Goal: Register for event/course

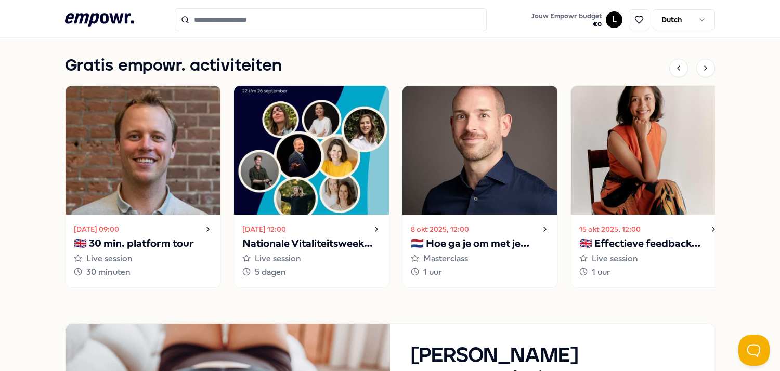
scroll to position [734, 0]
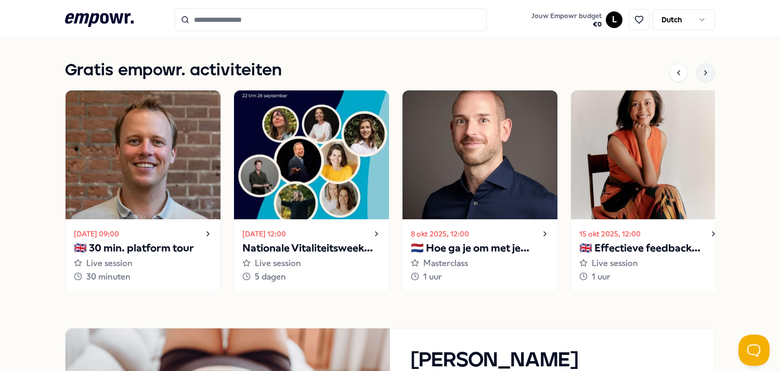
click at [697, 77] on div at bounding box center [705, 72] width 19 height 19
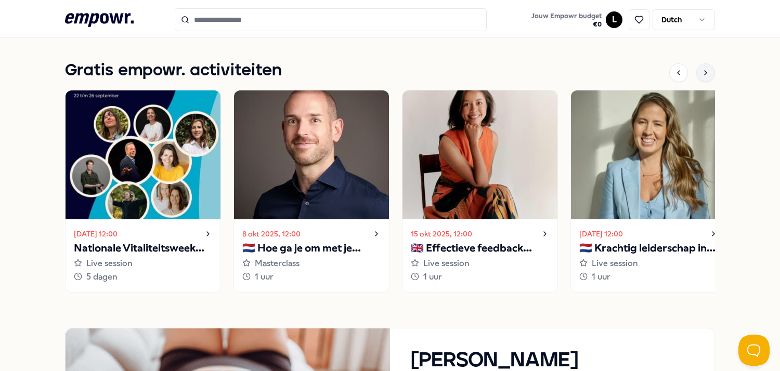
click at [697, 77] on div at bounding box center [705, 72] width 19 height 19
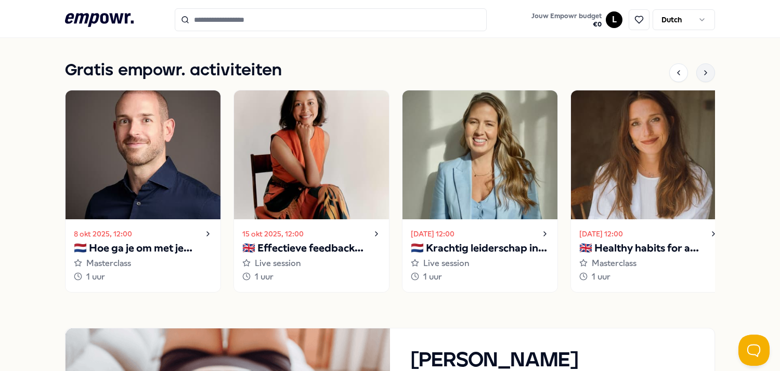
click at [697, 77] on div at bounding box center [705, 72] width 19 height 19
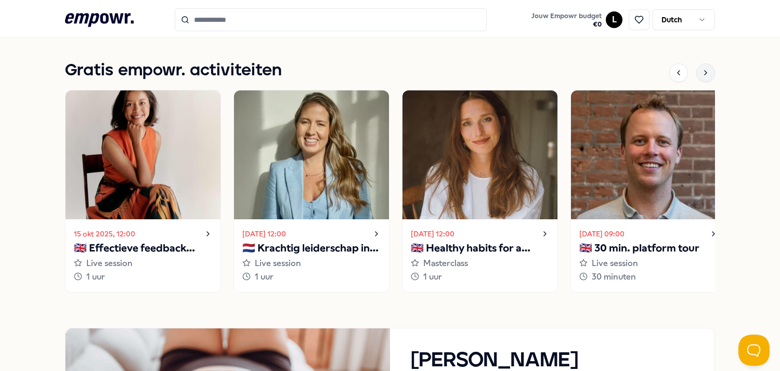
click at [697, 77] on div at bounding box center [705, 72] width 19 height 19
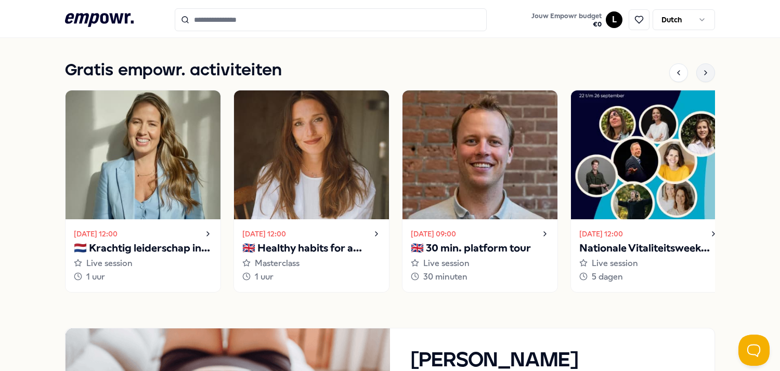
click at [697, 77] on div at bounding box center [705, 72] width 19 height 19
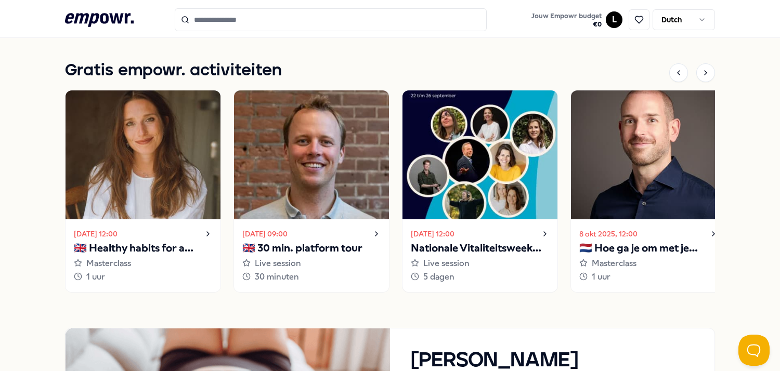
click at [501, 156] on img at bounding box center [479, 154] width 155 height 129
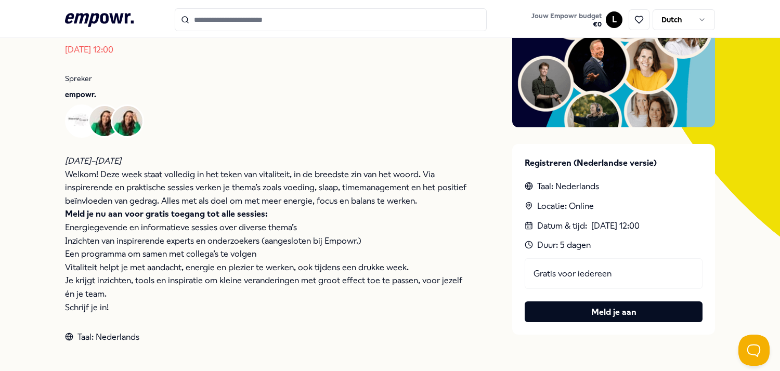
scroll to position [166, 0]
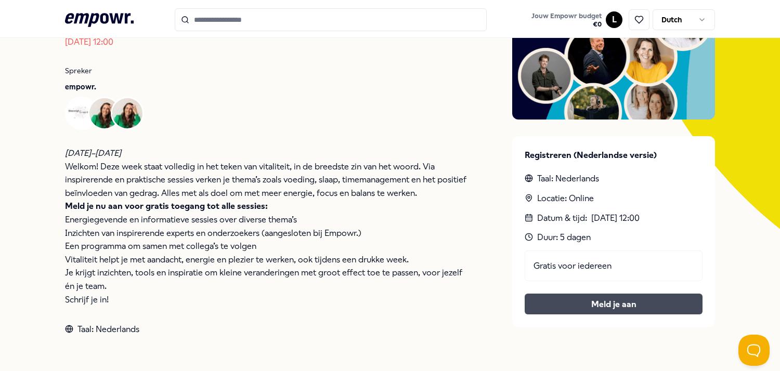
click at [611, 299] on link "Meld je aan" at bounding box center [613, 305] width 161 height 14
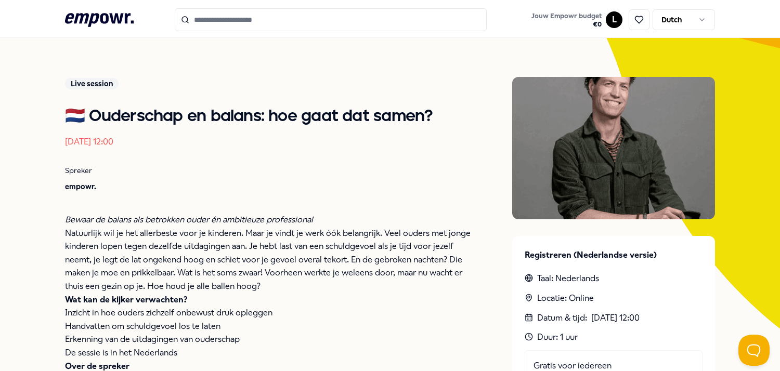
click at [393, 344] on p "Erkenning van de uitdagingen van ouderschap" at bounding box center [268, 340] width 406 height 14
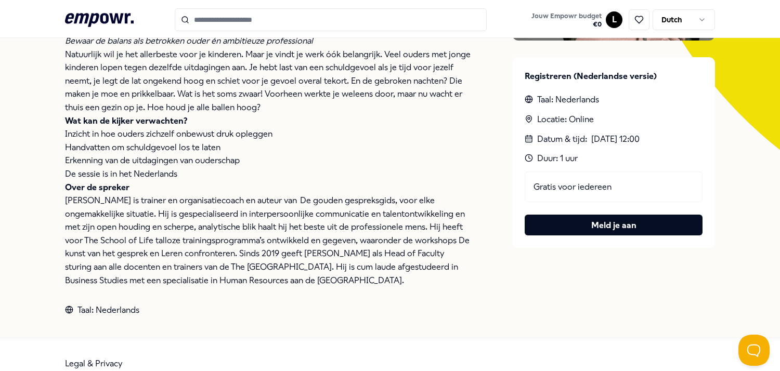
scroll to position [250, 0]
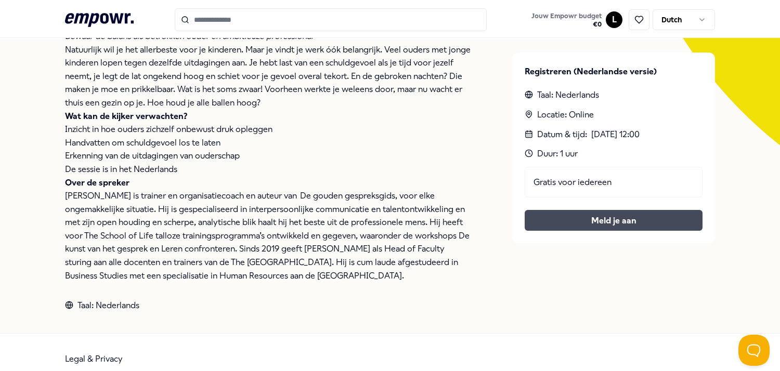
click at [582, 219] on button "Meld je aan" at bounding box center [614, 220] width 178 height 21
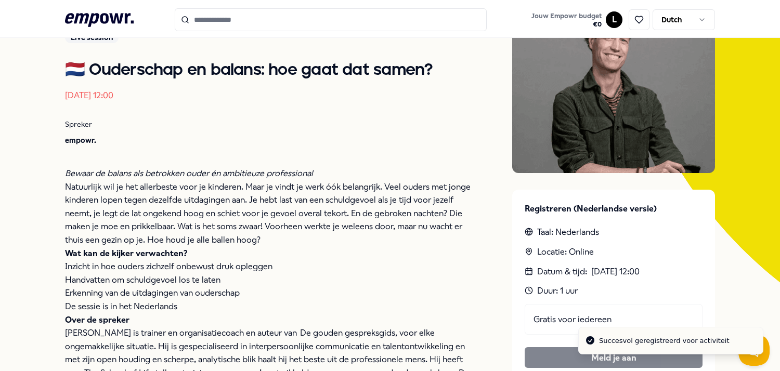
scroll to position [0, 0]
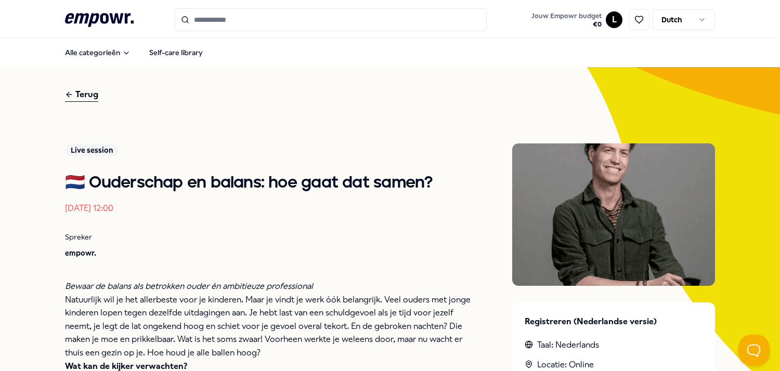
click at [90, 90] on div "Terug" at bounding box center [81, 95] width 33 height 14
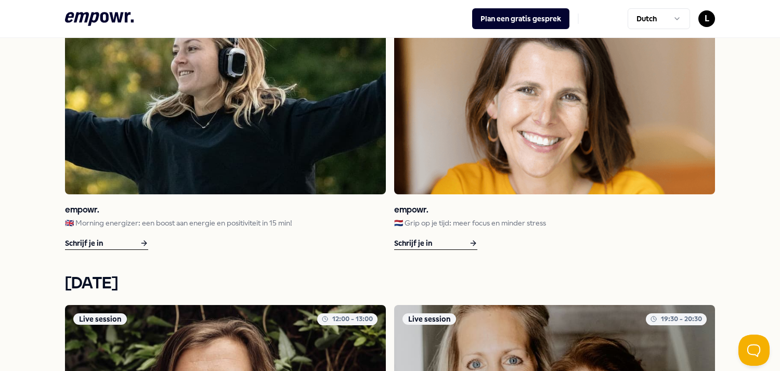
scroll to position [1002, 0]
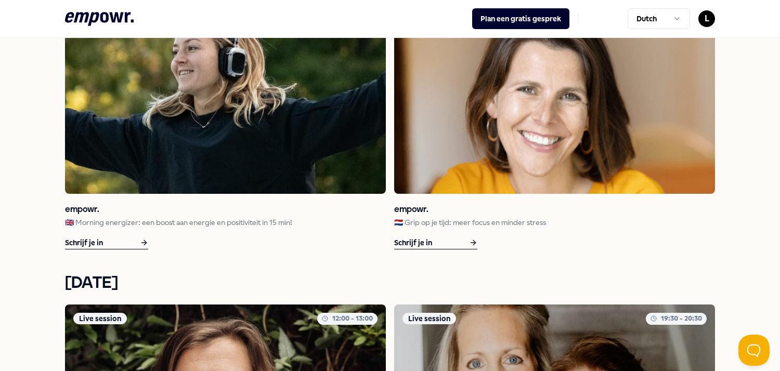
click at [113, 246] on div "Schrijf je in" at bounding box center [106, 243] width 83 height 13
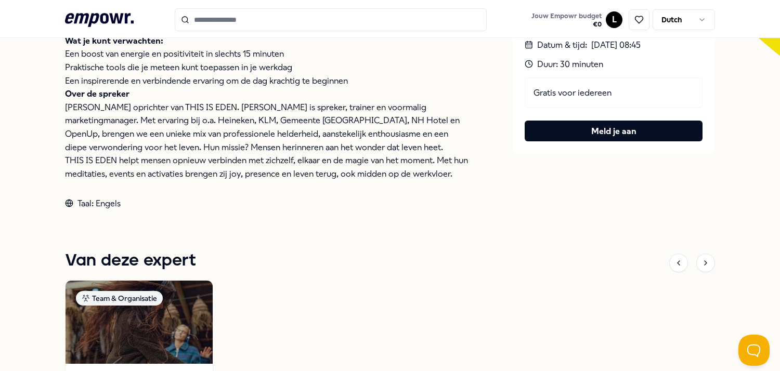
scroll to position [339, 0]
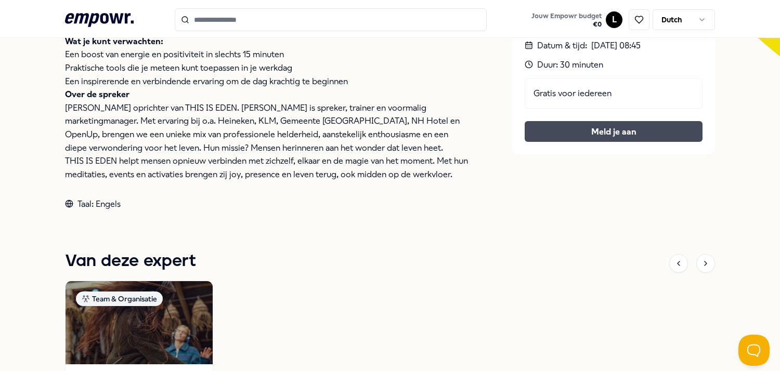
click at [599, 127] on button "Meld je aan" at bounding box center [614, 131] width 178 height 21
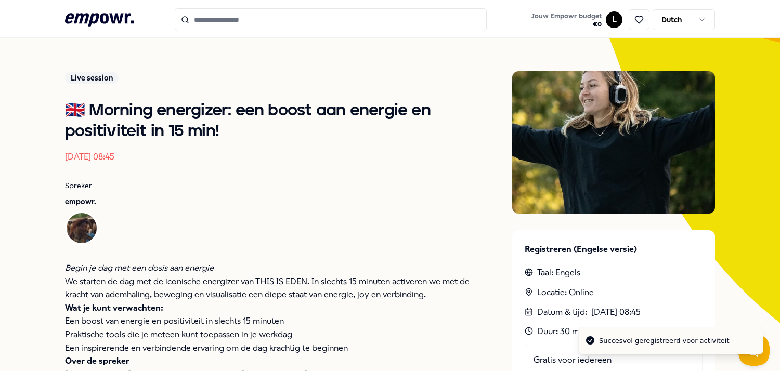
scroll to position [0, 0]
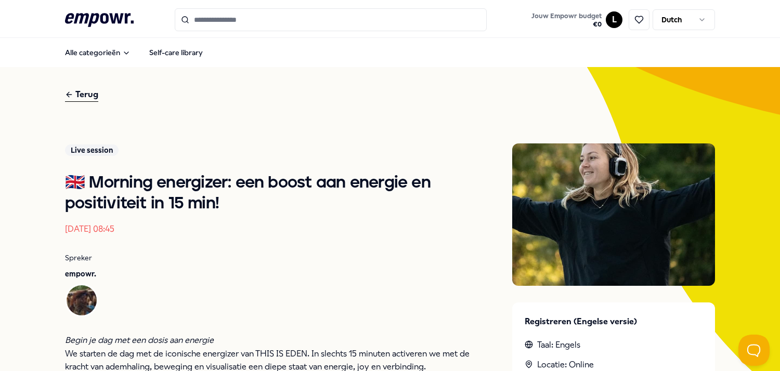
click at [83, 96] on div "Terug" at bounding box center [81, 95] width 33 height 14
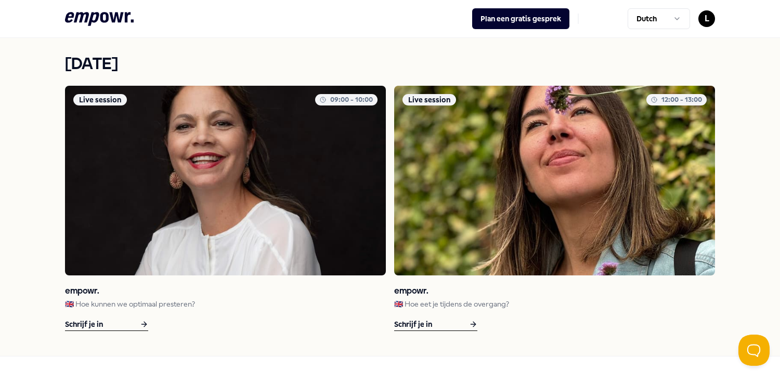
scroll to position [1558, 0]
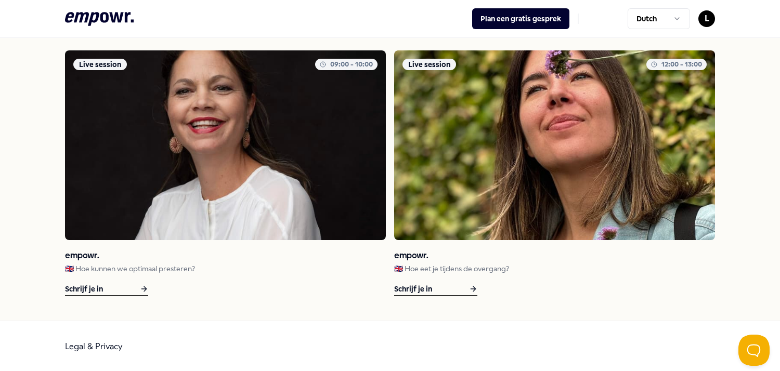
click at [88, 283] on div "Schrijf je in" at bounding box center [106, 289] width 83 height 13
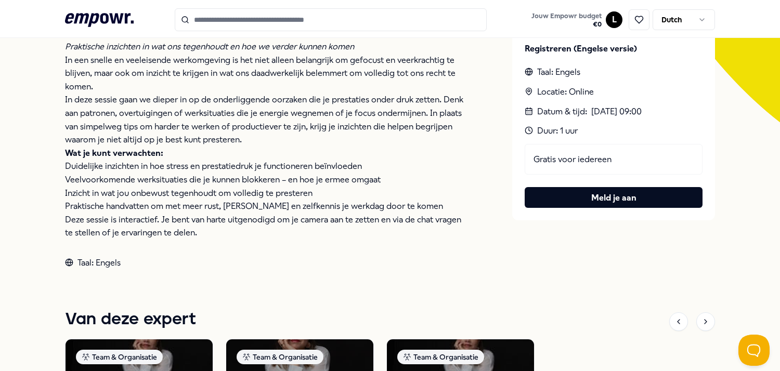
scroll to position [275, 0]
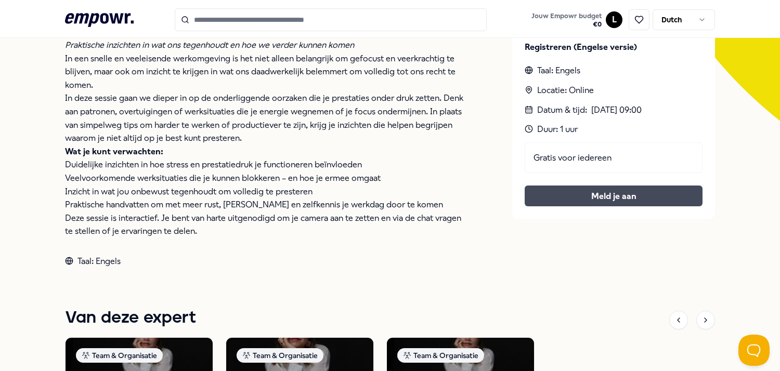
click at [618, 191] on button "Meld je aan" at bounding box center [614, 196] width 178 height 21
